Goal: Transaction & Acquisition: Obtain resource

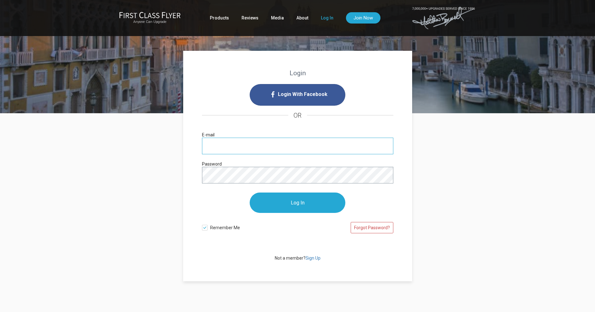
click at [278, 147] on input "E-mail" at bounding box center [297, 146] width 191 height 17
type input "rafaelzm1@gmail.com"
click at [293, 201] on input "Log In" at bounding box center [298, 203] width 96 height 20
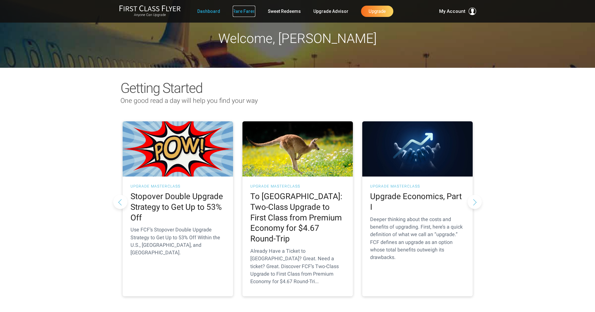
click at [241, 13] on link "Rare Fares" at bounding box center [244, 11] width 23 height 11
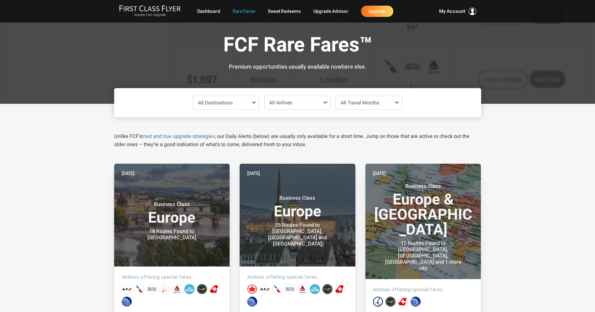
click at [247, 103] on span "All Destinations" at bounding box center [226, 102] width 66 height 13
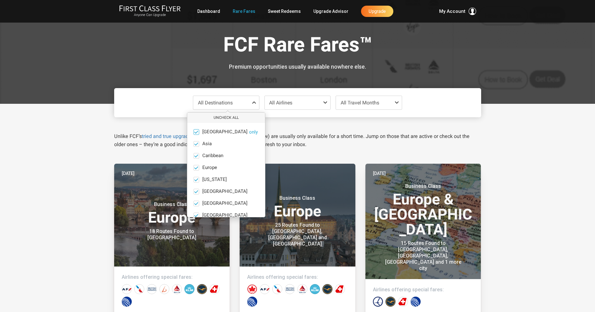
click at [209, 130] on span "Africa" at bounding box center [224, 132] width 45 height 6
click at [0, 0] on input "Africa only" at bounding box center [0, 0] width 0 height 0
click at [232, 118] on button "Check All" at bounding box center [226, 118] width 78 height 10
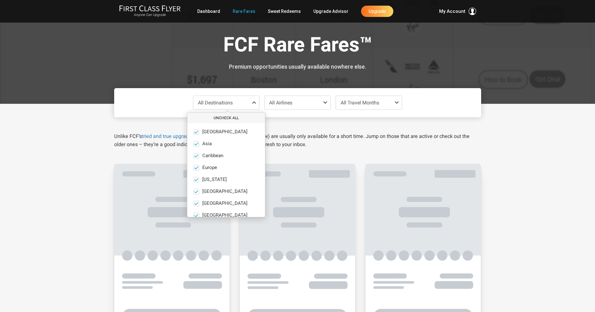
click at [232, 118] on button "Uncheck All" at bounding box center [226, 118] width 78 height 10
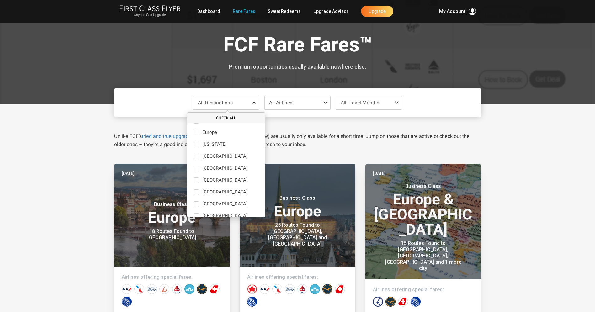
scroll to position [38, 0]
click at [197, 177] on span at bounding box center [196, 177] width 6 height 6
click at [0, 0] on input "Middle East only" at bounding box center [0, 0] width 0 height 0
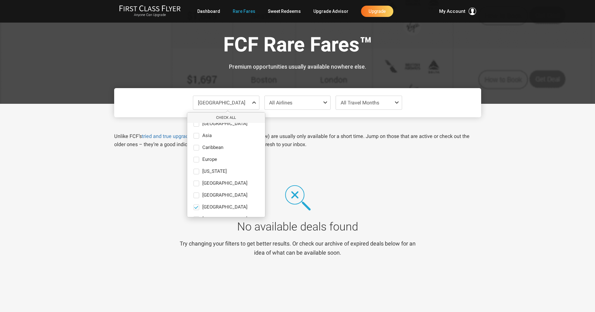
scroll to position [0, 0]
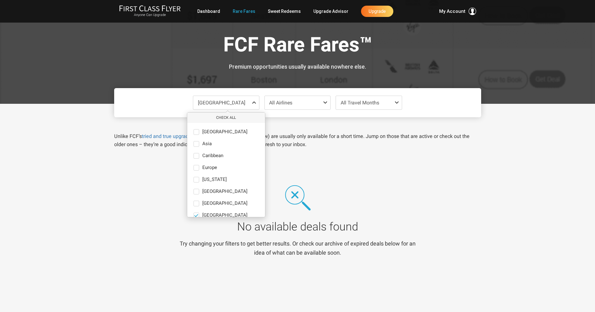
click at [431, 191] on div "No available deals found Try changing your filters to get better results. Or ch…" at bounding box center [297, 221] width 377 height 114
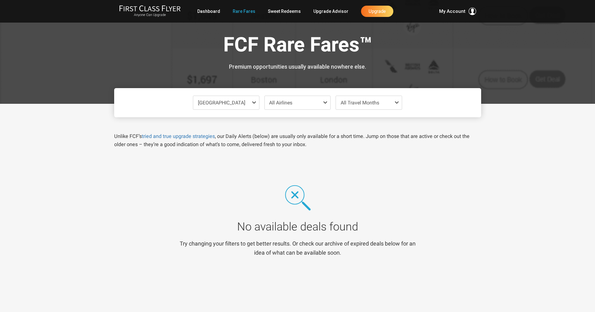
click at [254, 102] on span at bounding box center [255, 102] width 8 height 5
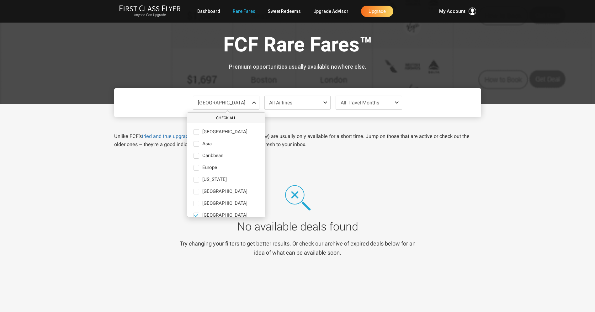
click at [223, 118] on button "Check All" at bounding box center [226, 118] width 78 height 10
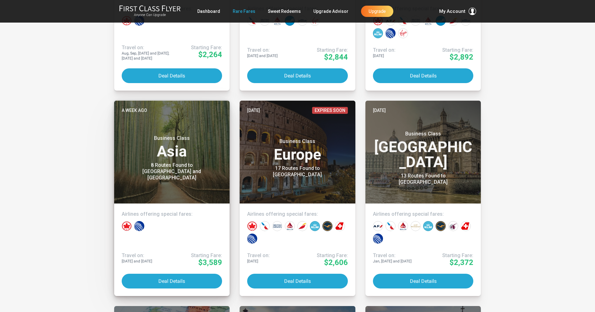
scroll to position [673, 0]
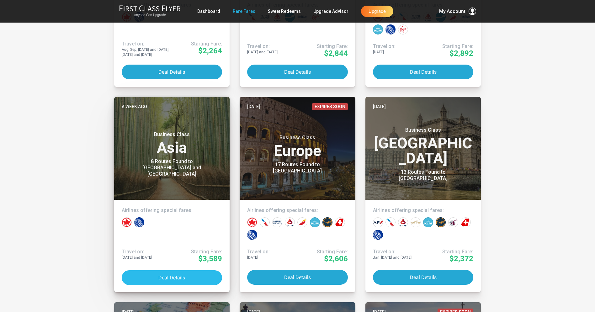
click at [203, 279] on button "Deal Details" at bounding box center [172, 277] width 101 height 15
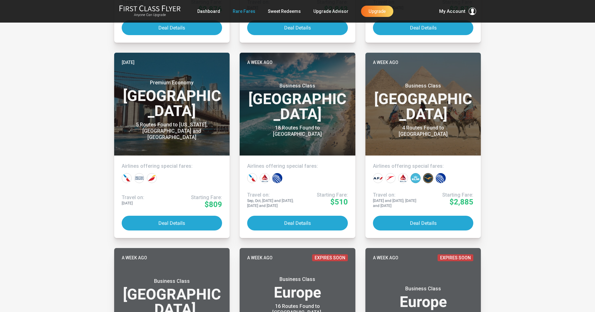
scroll to position [252, 0]
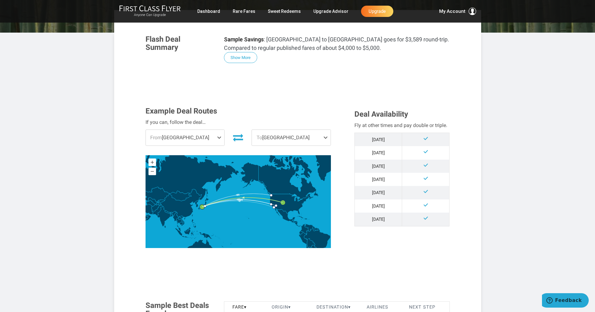
scroll to position [103, 0]
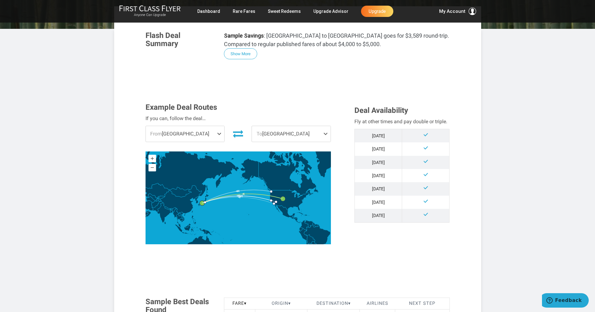
click at [217, 135] on span at bounding box center [221, 134] width 8 height 16
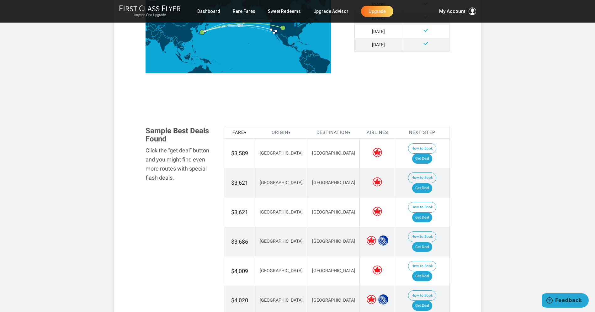
scroll to position [278, 0]
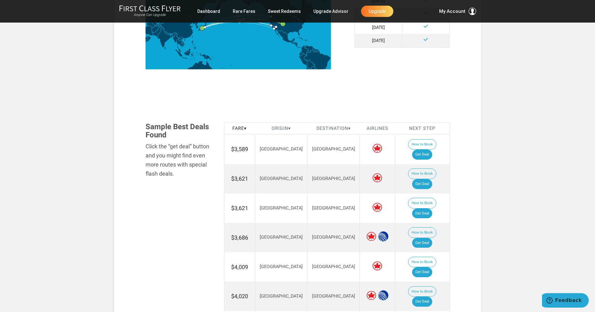
click at [247, 234] on span "$3,686" at bounding box center [239, 237] width 17 height 7
click at [234, 223] on td "$3,686" at bounding box center [239, 237] width 31 height 29
click at [431, 238] on link "Get Deal" at bounding box center [422, 243] width 20 height 10
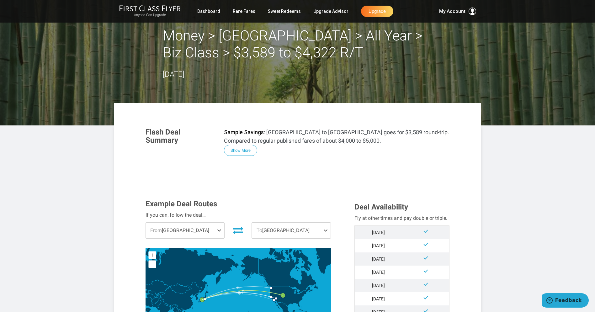
scroll to position [0, 0]
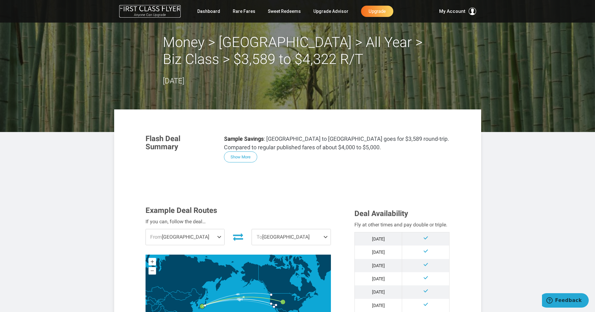
click at [155, 10] on img at bounding box center [149, 8] width 61 height 7
click at [218, 11] on link "Dashboard" at bounding box center [208, 11] width 23 height 11
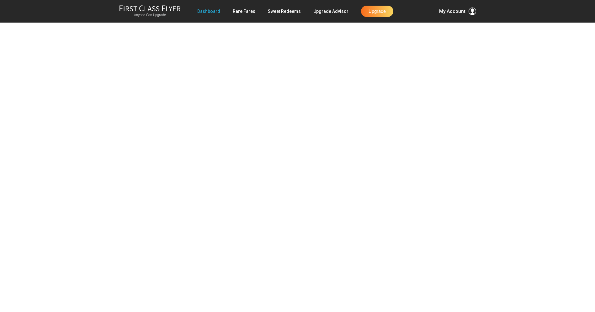
click at [210, 12] on link "Dashboard" at bounding box center [208, 11] width 23 height 11
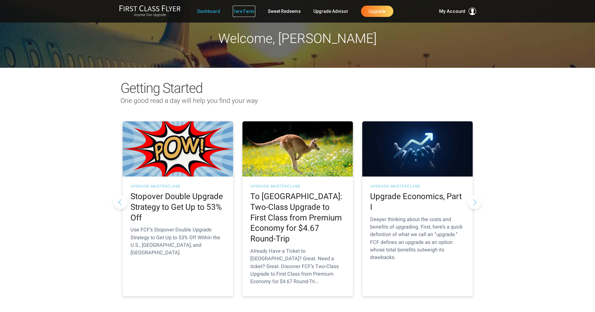
click at [252, 10] on link "Rare Fares" at bounding box center [244, 11] width 23 height 11
click at [246, 13] on link "Rare Fares" at bounding box center [244, 11] width 23 height 11
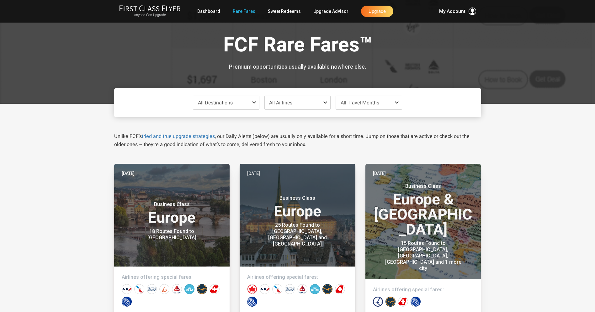
click at [255, 102] on span at bounding box center [255, 102] width 8 height 5
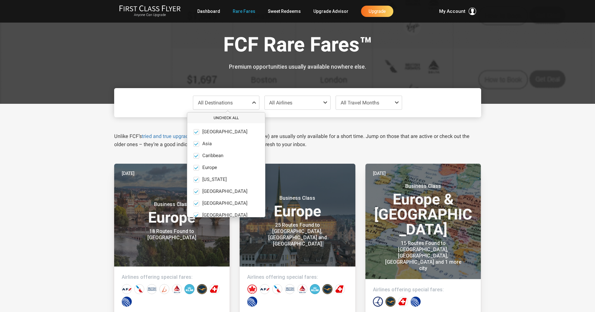
click at [224, 116] on button "Uncheck All" at bounding box center [226, 118] width 78 height 10
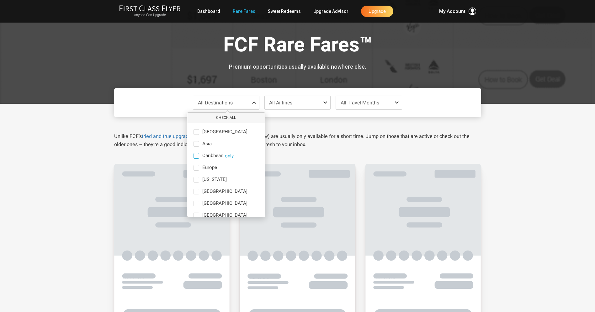
click at [218, 157] on span "Caribbean" at bounding box center [212, 156] width 21 height 6
click at [0, 0] on input "Caribbean only" at bounding box center [0, 0] width 0 height 0
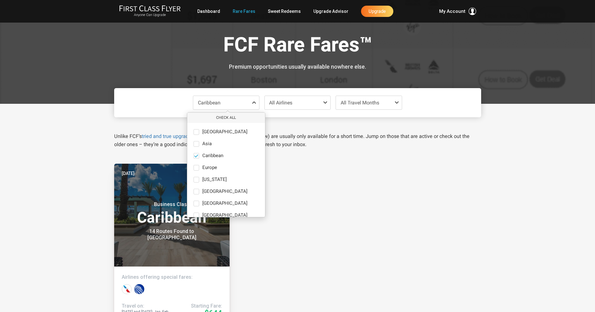
click at [363, 189] on div "Jun 27 Business Class Caribbean 14 Routes Found to Grand Cayman Airlines offeri…" at bounding box center [297, 318] width 377 height 309
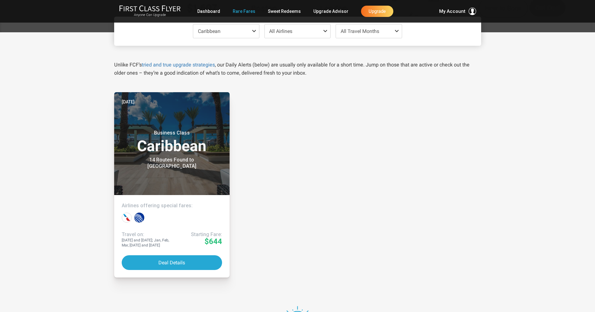
scroll to position [67, 0]
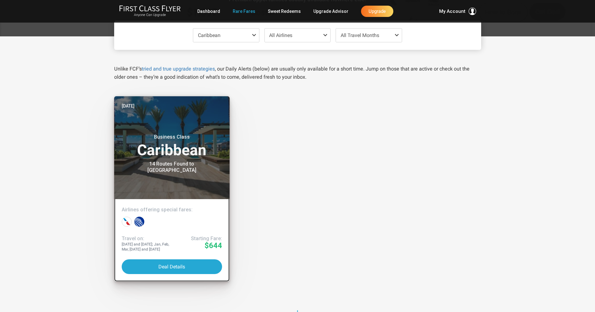
click at [184, 166] on div "14 Routes Found to Grand Cayman" at bounding box center [172, 167] width 78 height 13
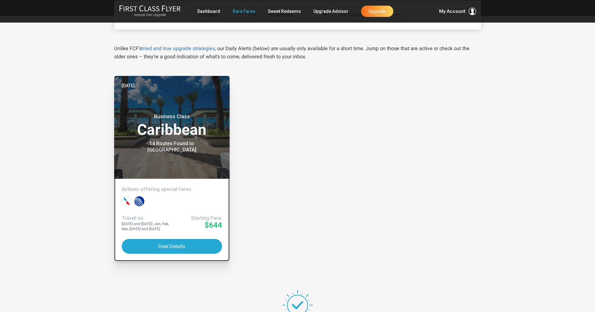
scroll to position [0, 0]
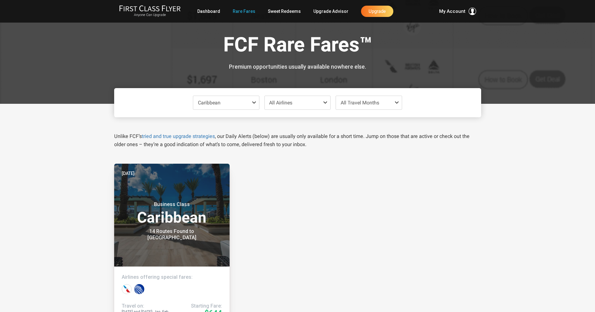
click at [255, 99] on span "Caribbean" at bounding box center [226, 102] width 66 height 13
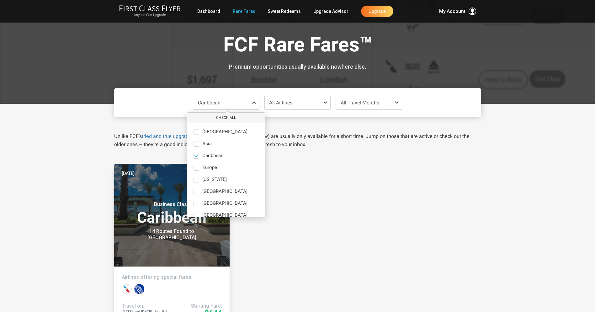
scroll to position [5, 0]
drag, startPoint x: 266, startPoint y: 168, endPoint x: 266, endPoint y: 179, distance: 11.0
click at [266, 179] on div "Jun 27 Business Class Caribbean 14 Routes Found to Grand Cayman Airlines offeri…" at bounding box center [297, 318] width 377 height 309
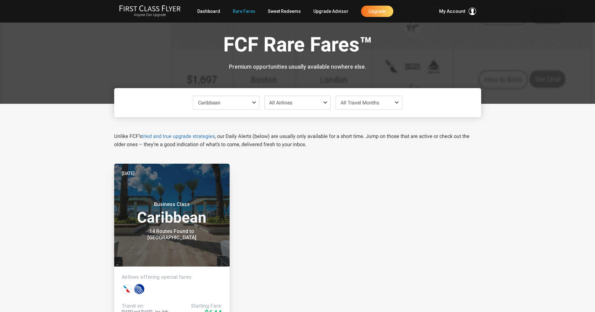
click at [254, 101] on span at bounding box center [255, 102] width 8 height 5
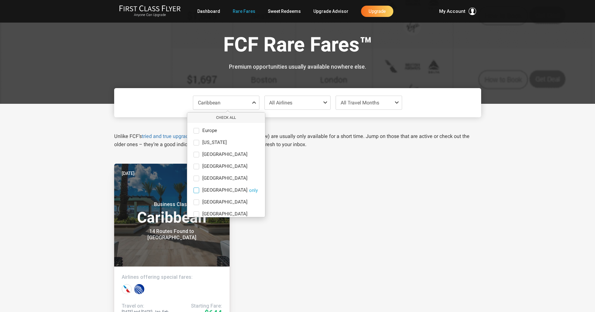
scroll to position [29, 0]
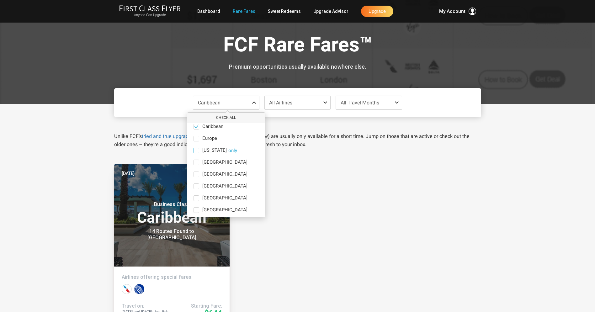
click at [212, 149] on span "Hawaii" at bounding box center [214, 151] width 24 height 6
click at [0, 0] on input "Hawaii only" at bounding box center [0, 0] width 0 height 0
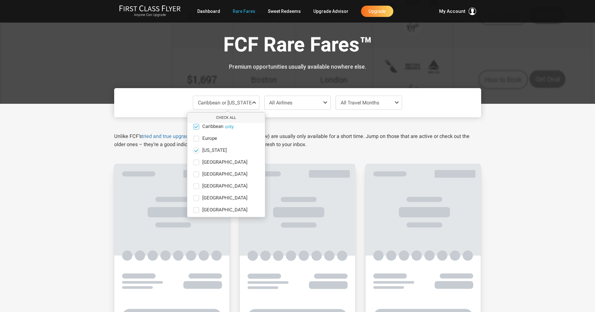
click at [211, 126] on span "Caribbean" at bounding box center [212, 127] width 21 height 6
click at [0, 0] on input "Caribbean only" at bounding box center [0, 0] width 0 height 0
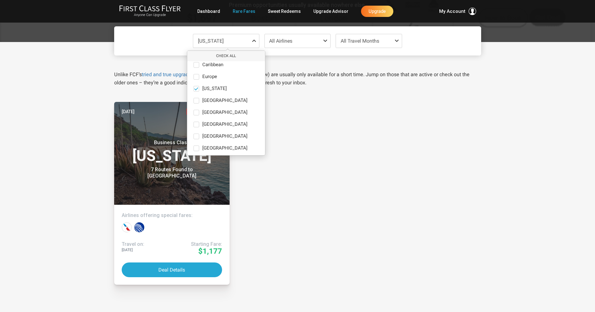
scroll to position [58, 0]
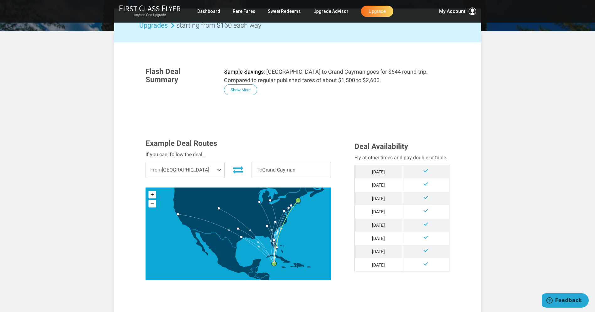
scroll to position [109, 0]
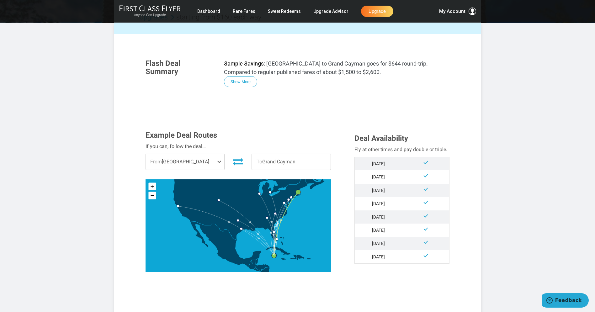
click at [206, 160] on span "From [GEOGRAPHIC_DATA]" at bounding box center [185, 162] width 79 height 16
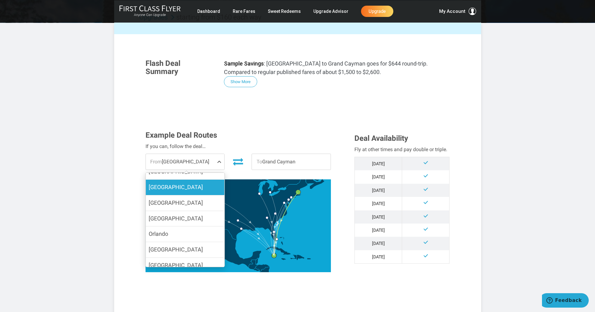
scroll to position [97, 0]
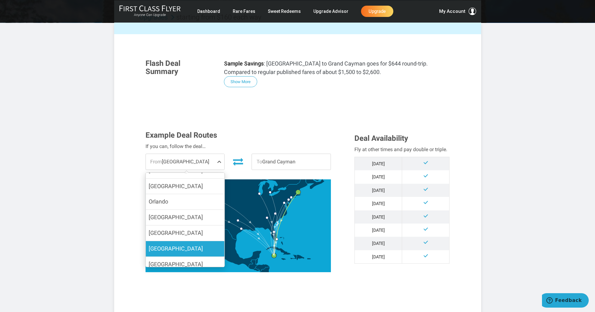
click at [185, 241] on label "[GEOGRAPHIC_DATA]" at bounding box center [184, 248] width 79 height 15
click at [0, 0] on input "[GEOGRAPHIC_DATA]" at bounding box center [0, 0] width 0 height 0
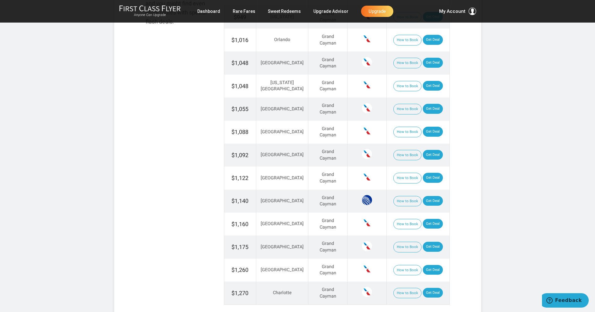
scroll to position [468, 0]
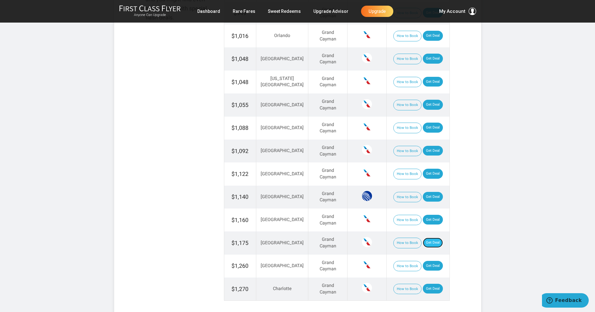
click at [427, 242] on link "Get Deal" at bounding box center [433, 243] width 20 height 10
